Goal: Information Seeking & Learning: Learn about a topic

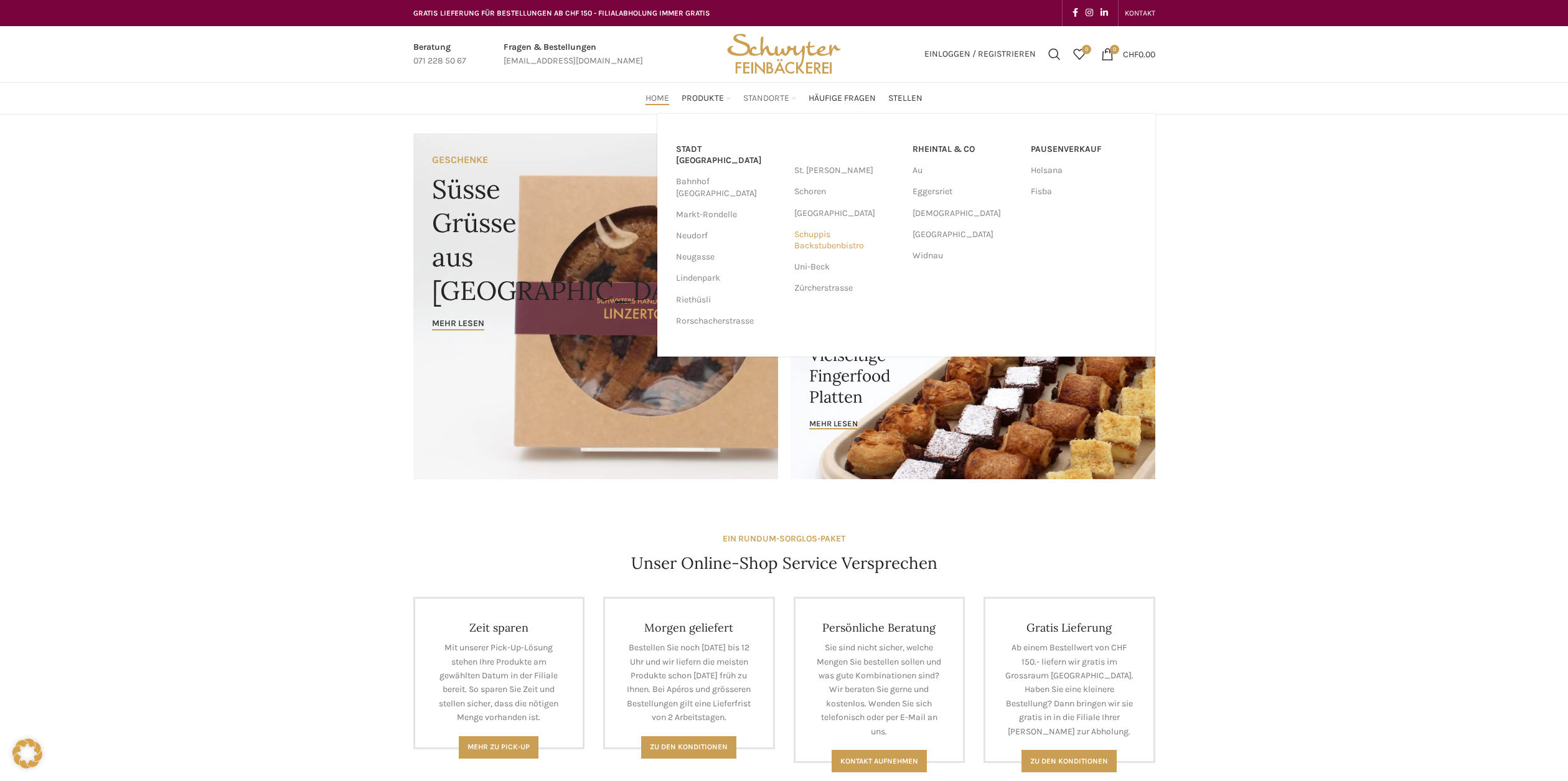
click at [813, 230] on link "Schuppis Backstubenbistro" at bounding box center [847, 240] width 106 height 32
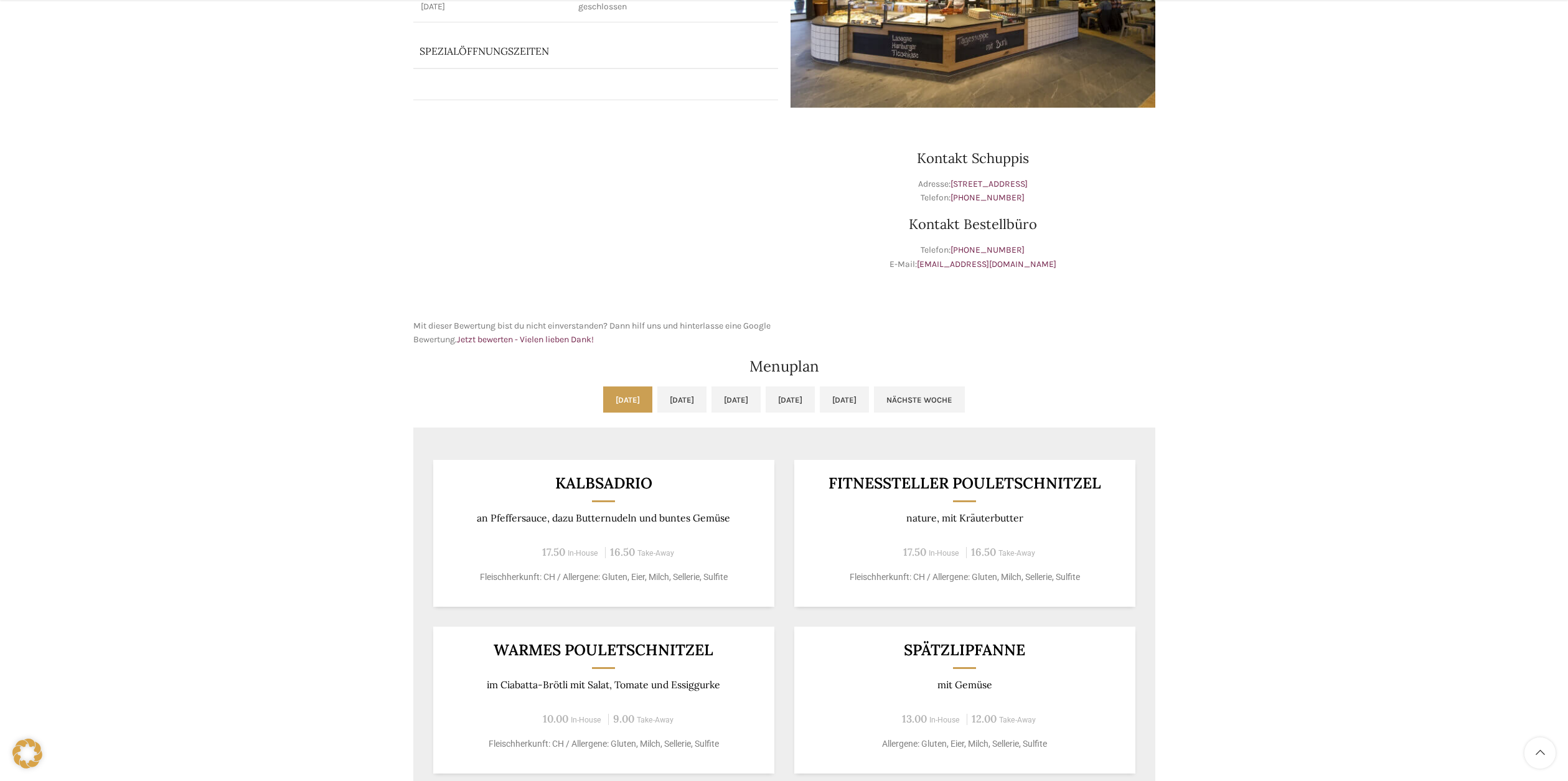
scroll to position [387, 0]
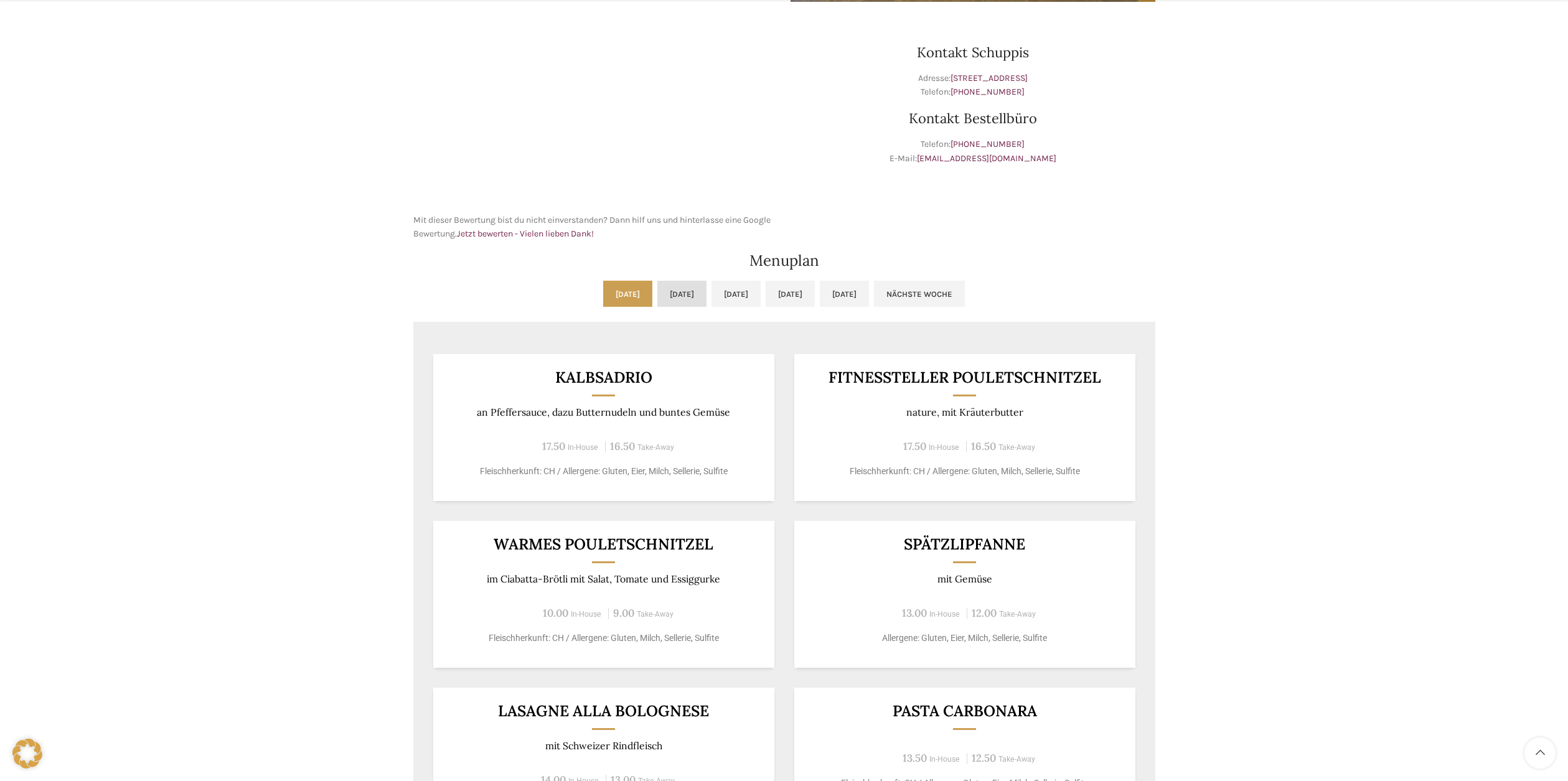
click at [657, 289] on link "Di, 02.09.2025" at bounding box center [682, 293] width 49 height 26
click at [761, 292] on link "Mi, 03.09.2025" at bounding box center [736, 293] width 49 height 26
click at [603, 284] on link "Mo, 01.09.2025" at bounding box center [628, 293] width 49 height 26
